Goal: Task Accomplishment & Management: Manage account settings

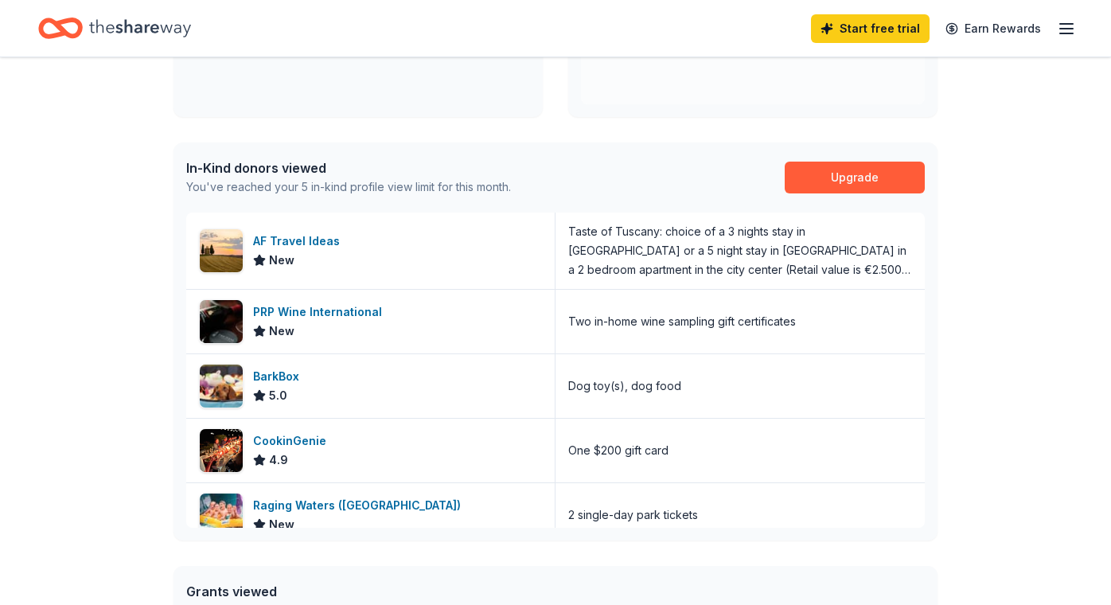
scroll to position [334, 0]
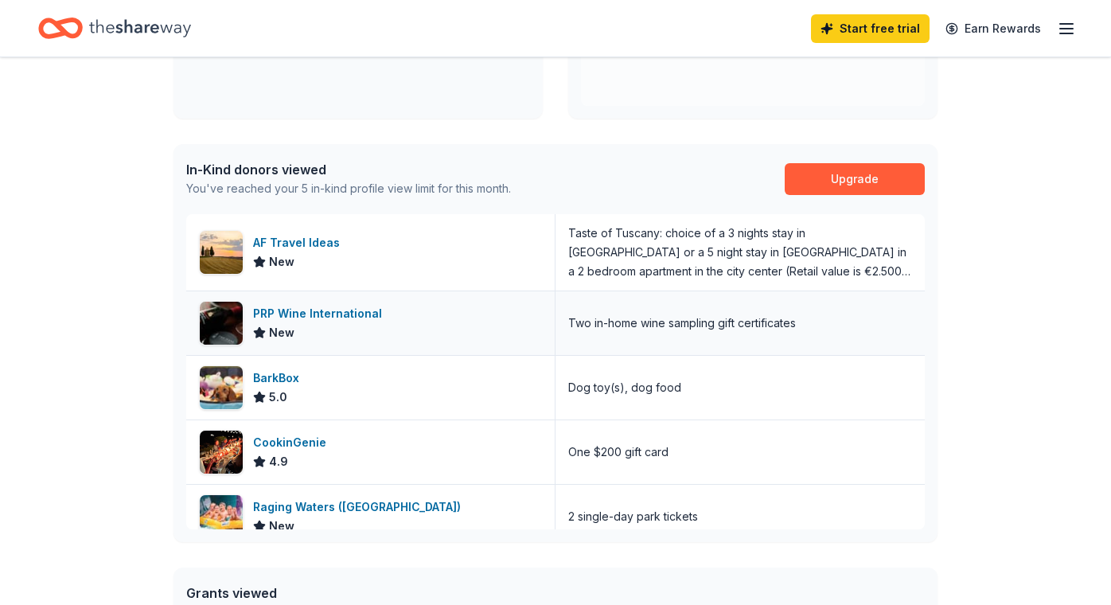
click at [345, 314] on div "PRP Wine International" at bounding box center [320, 313] width 135 height 19
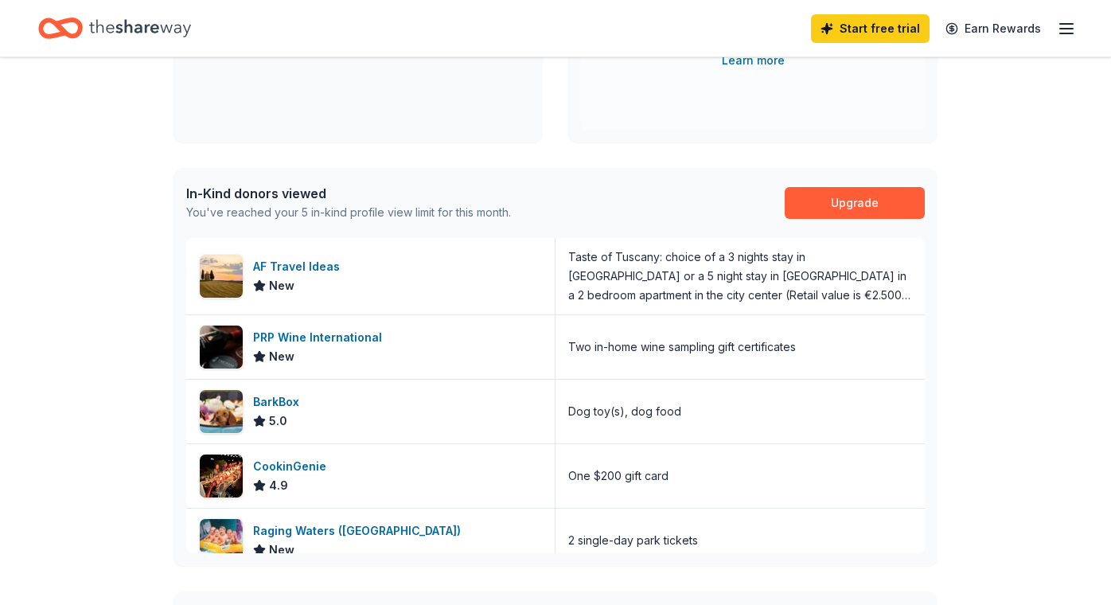
scroll to position [334, 0]
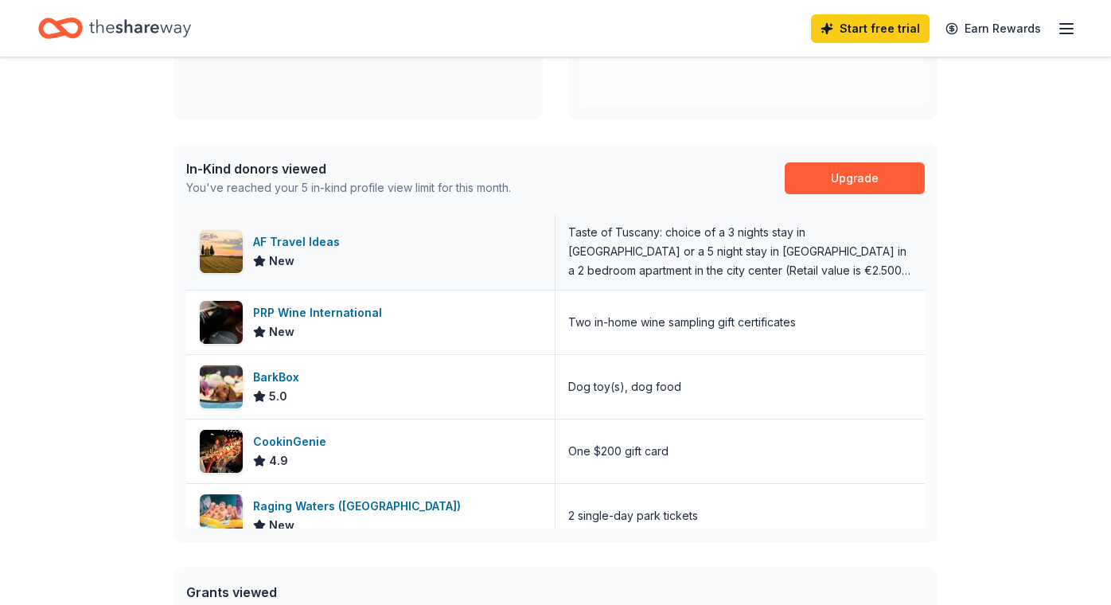
click at [307, 240] on div "AF Travel Ideas" at bounding box center [299, 241] width 93 height 19
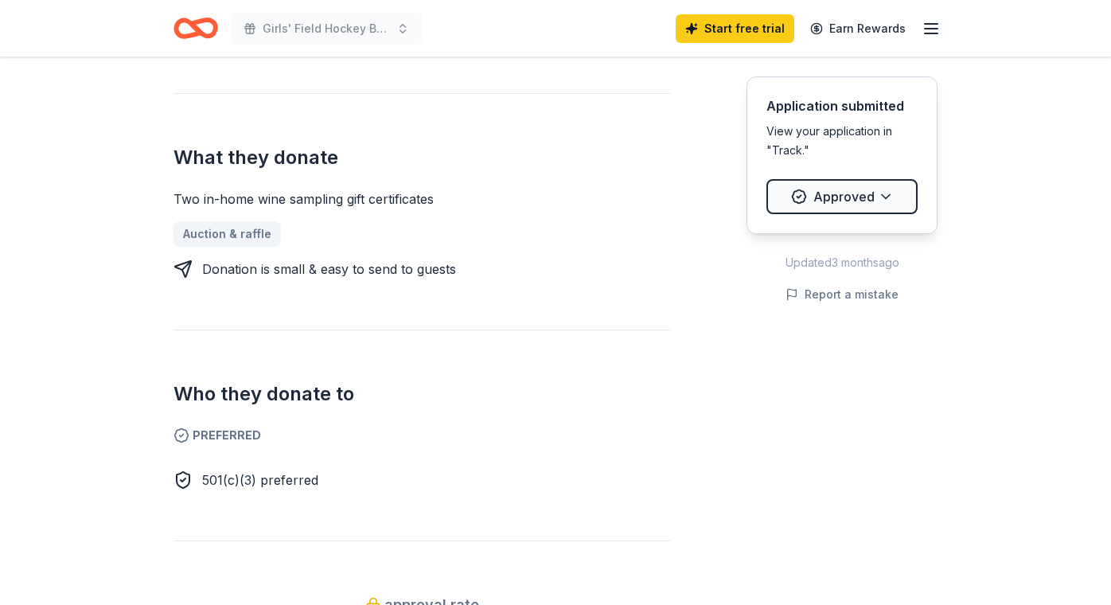
scroll to position [613, 0]
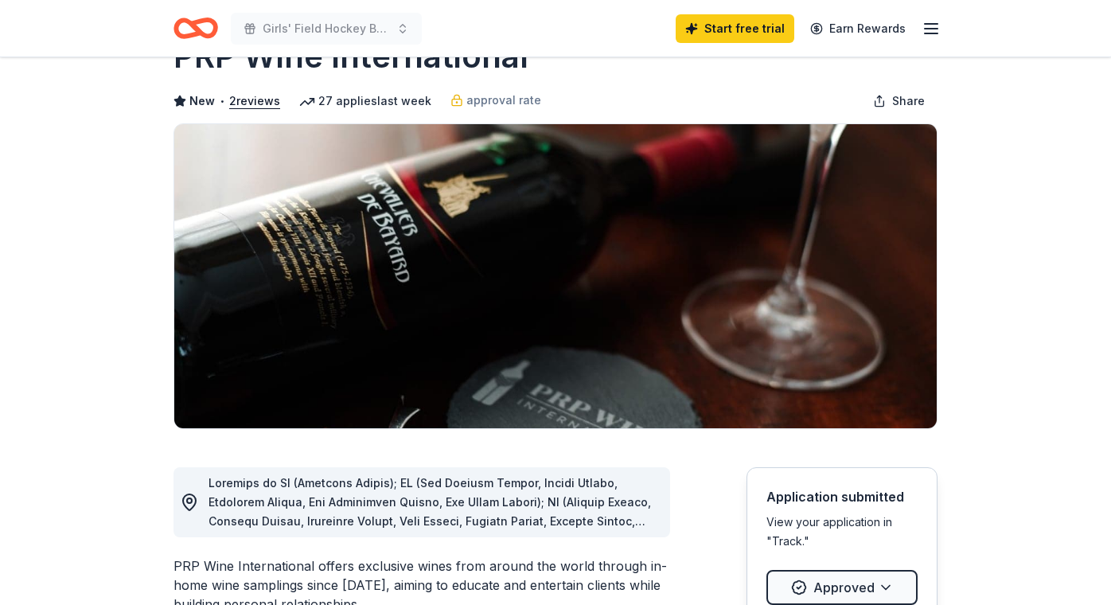
scroll to position [0, 0]
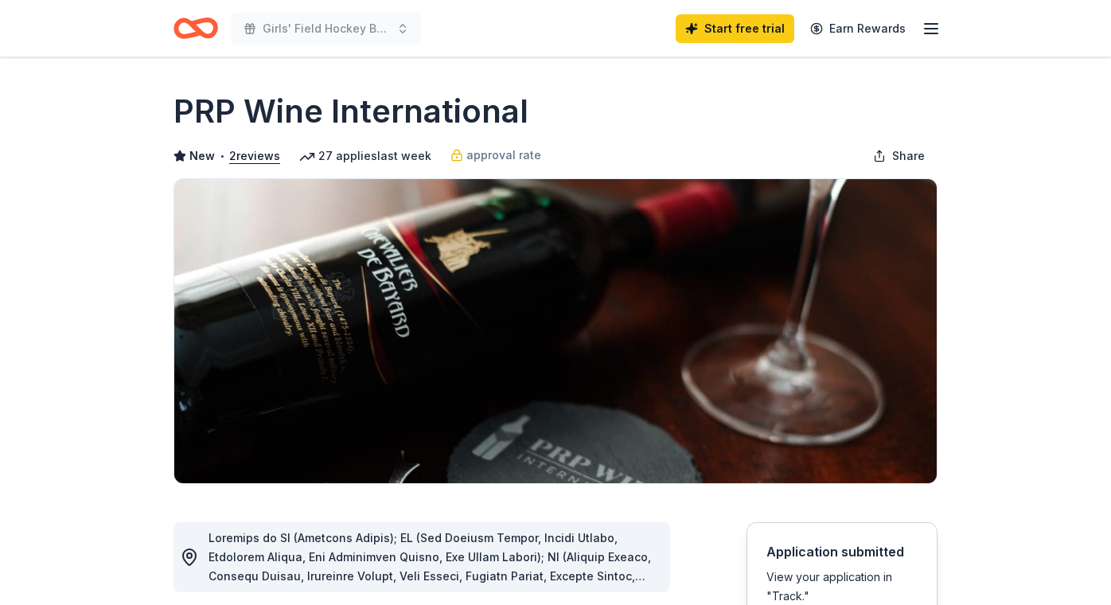
click at [927, 27] on icon "button" at bounding box center [931, 28] width 19 height 19
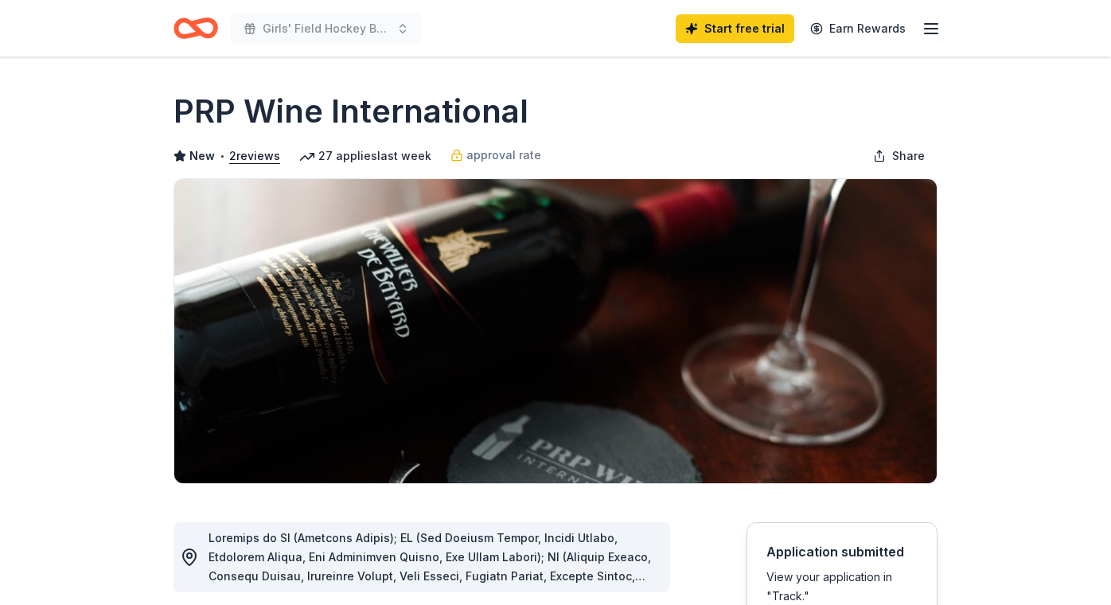
click at [186, 26] on icon "Home" at bounding box center [196, 28] width 45 height 37
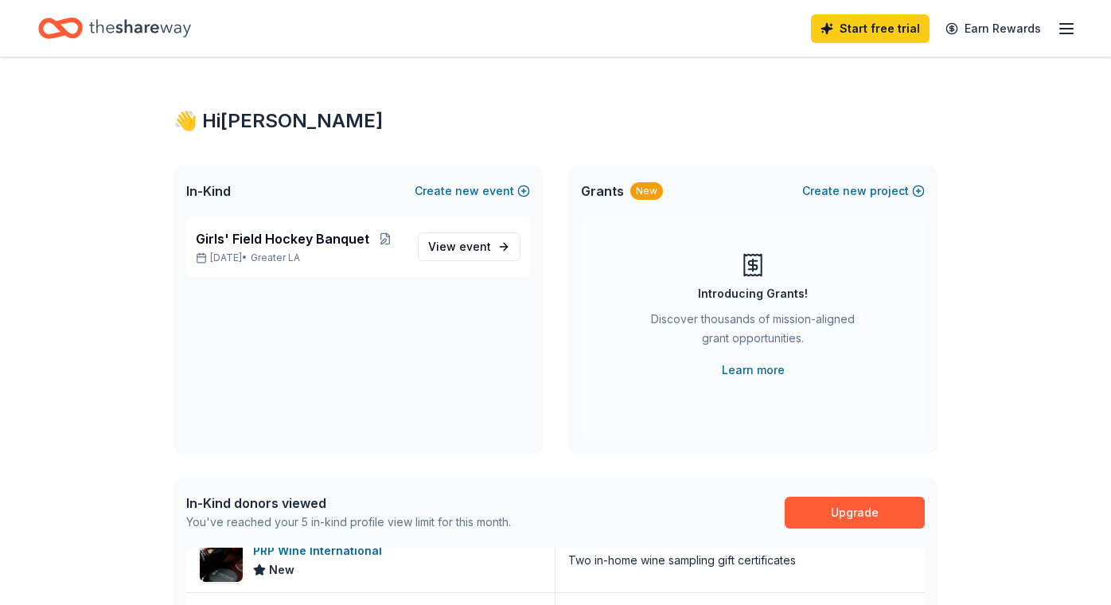
click at [1063, 29] on icon "button" at bounding box center [1066, 28] width 19 height 19
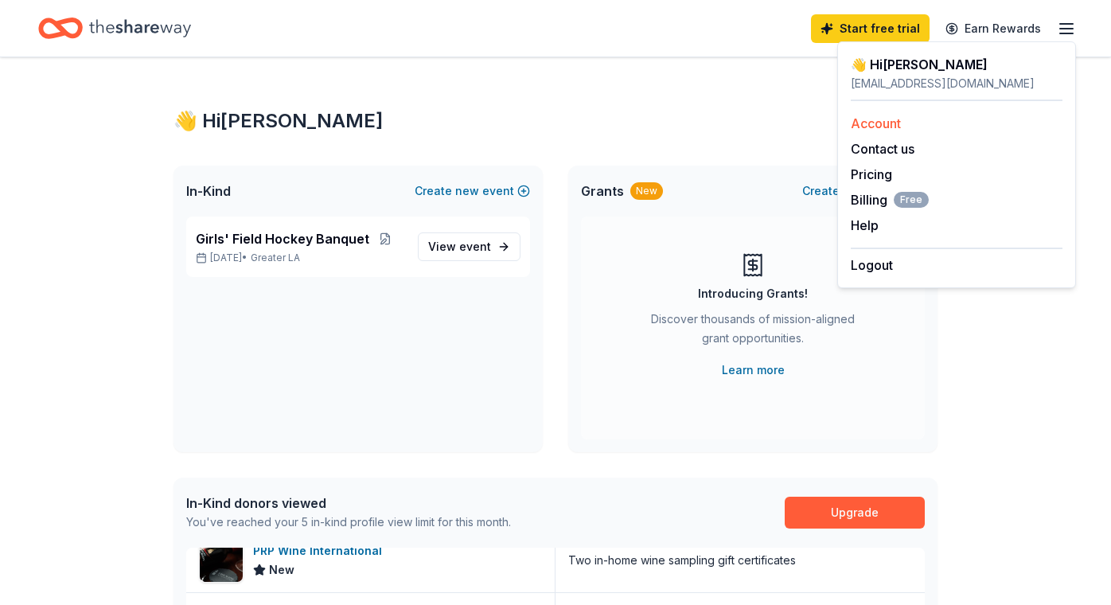
click at [881, 123] on link "Account" at bounding box center [876, 123] width 50 height 16
